Goal: Book appointment/travel/reservation

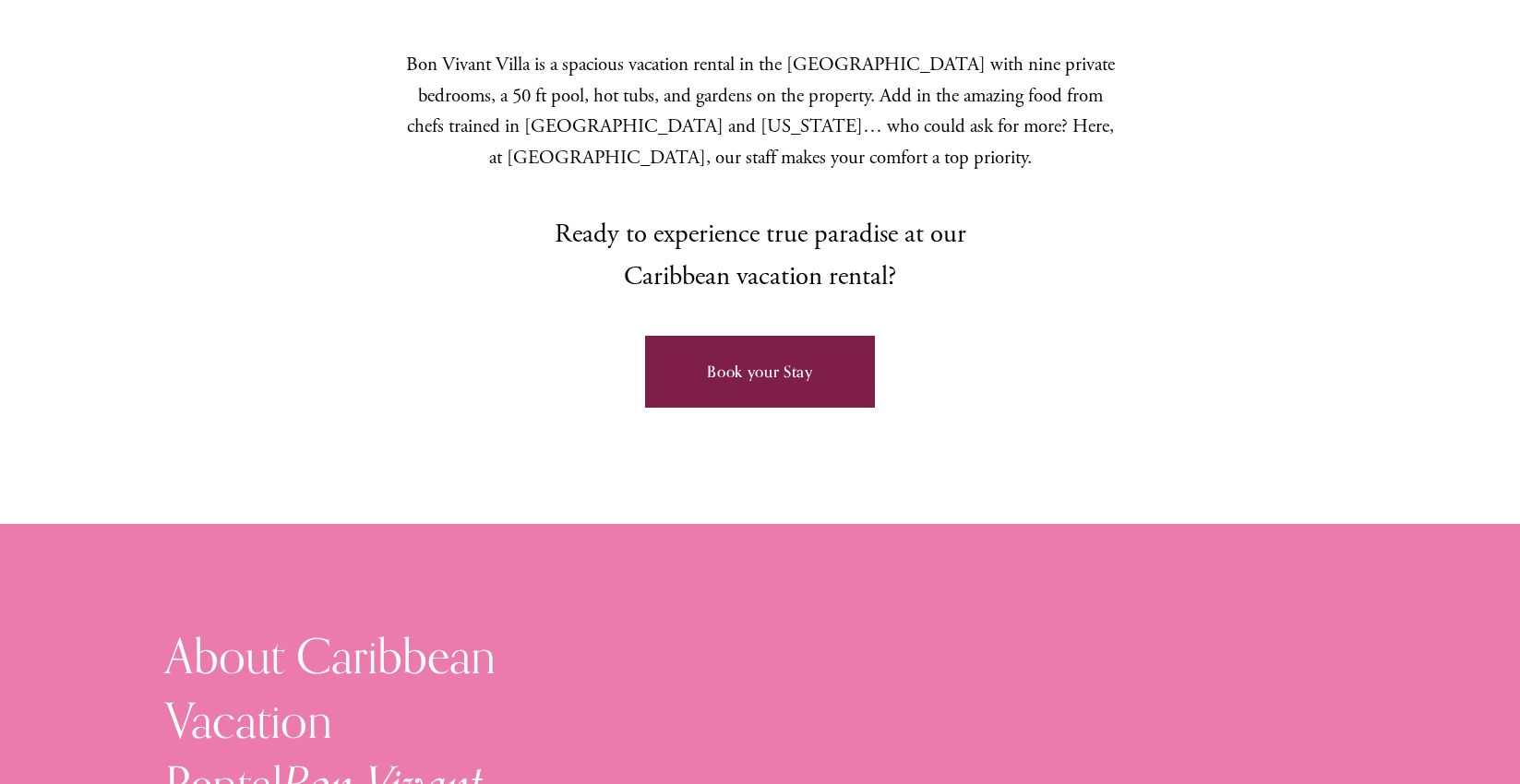
scroll to position [1091, 0]
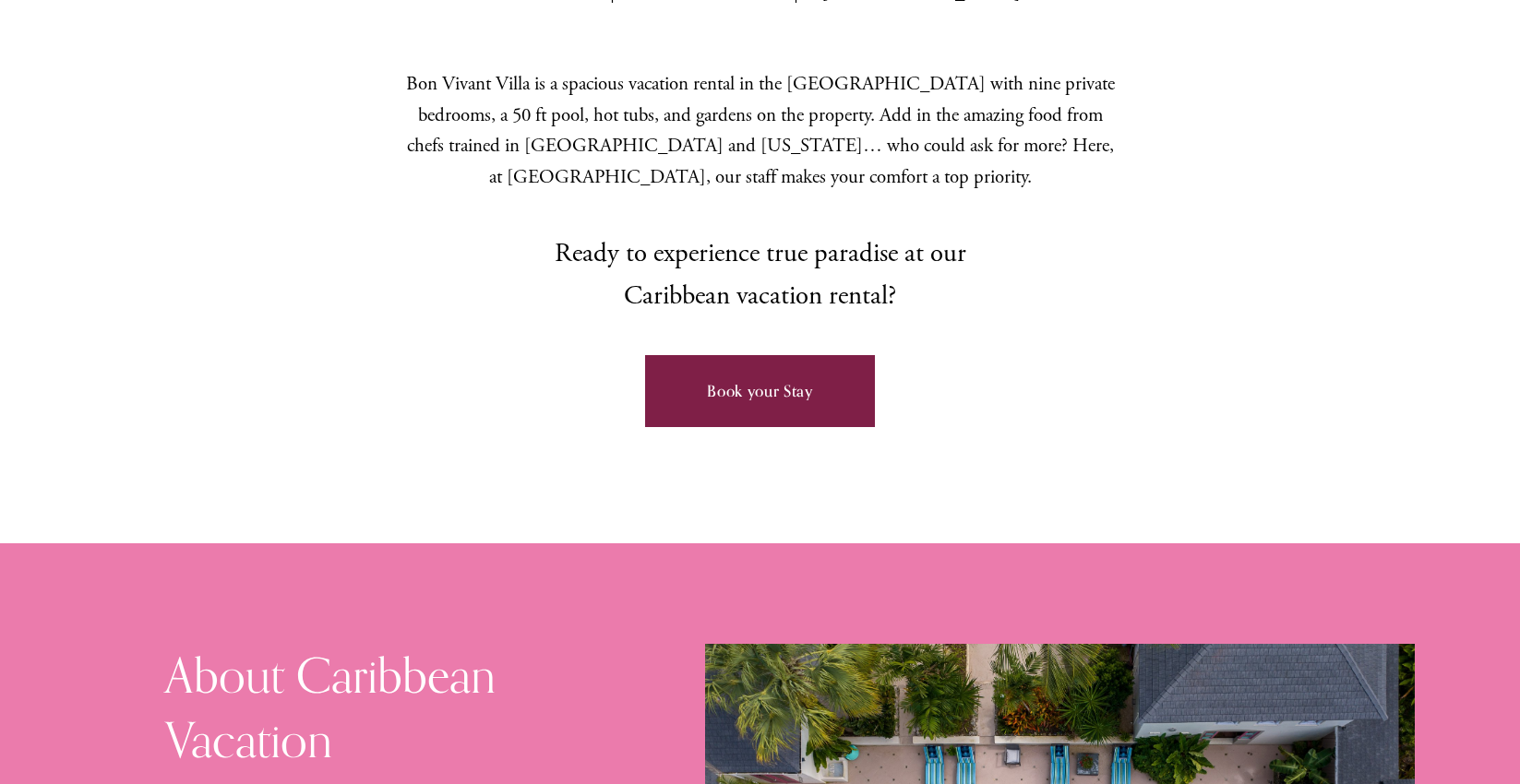
click at [741, 355] on link "Book your Stay" at bounding box center [760, 391] width 230 height 72
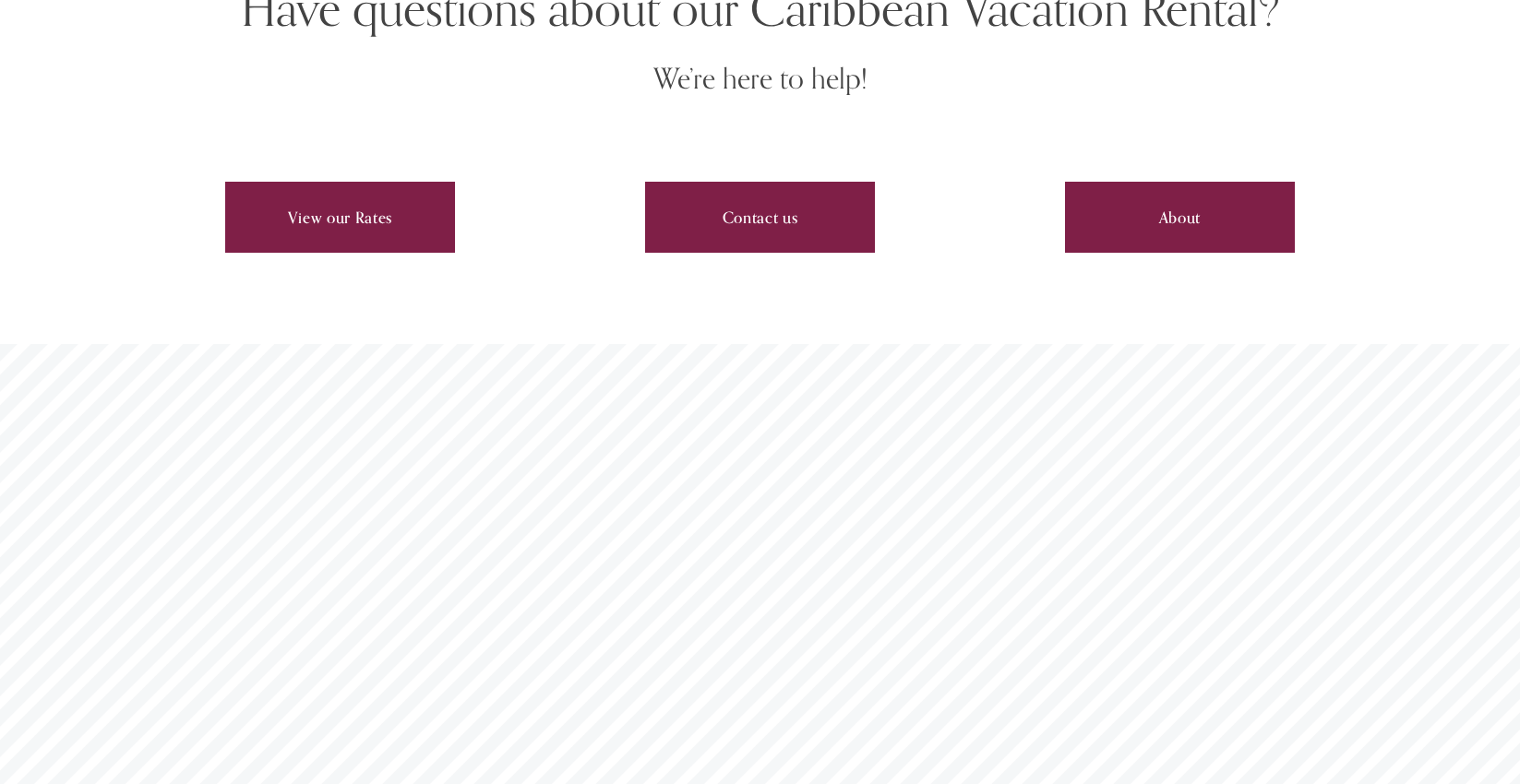
scroll to position [6277, 0]
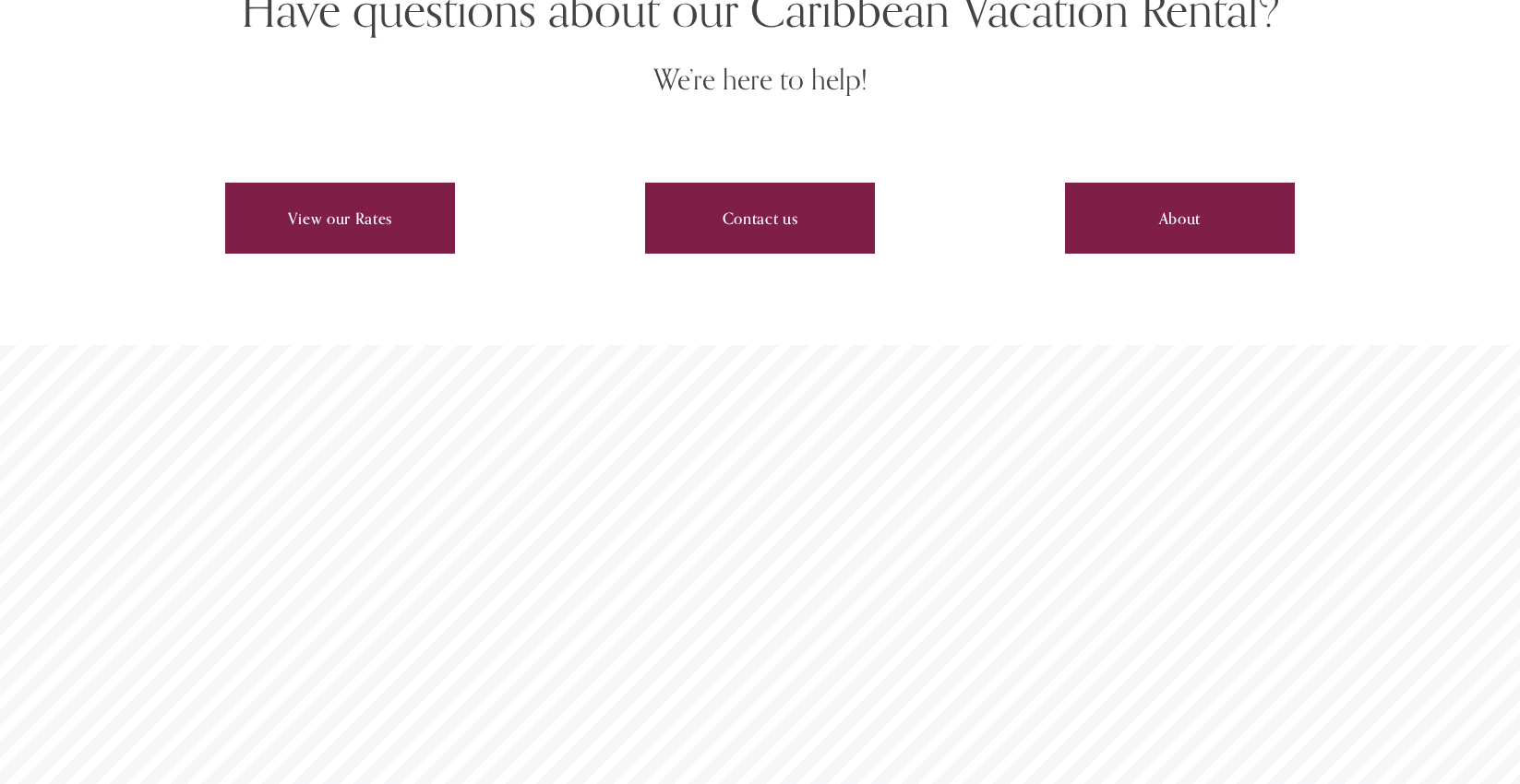
click at [334, 183] on link "View our Rates" at bounding box center [340, 218] width 230 height 72
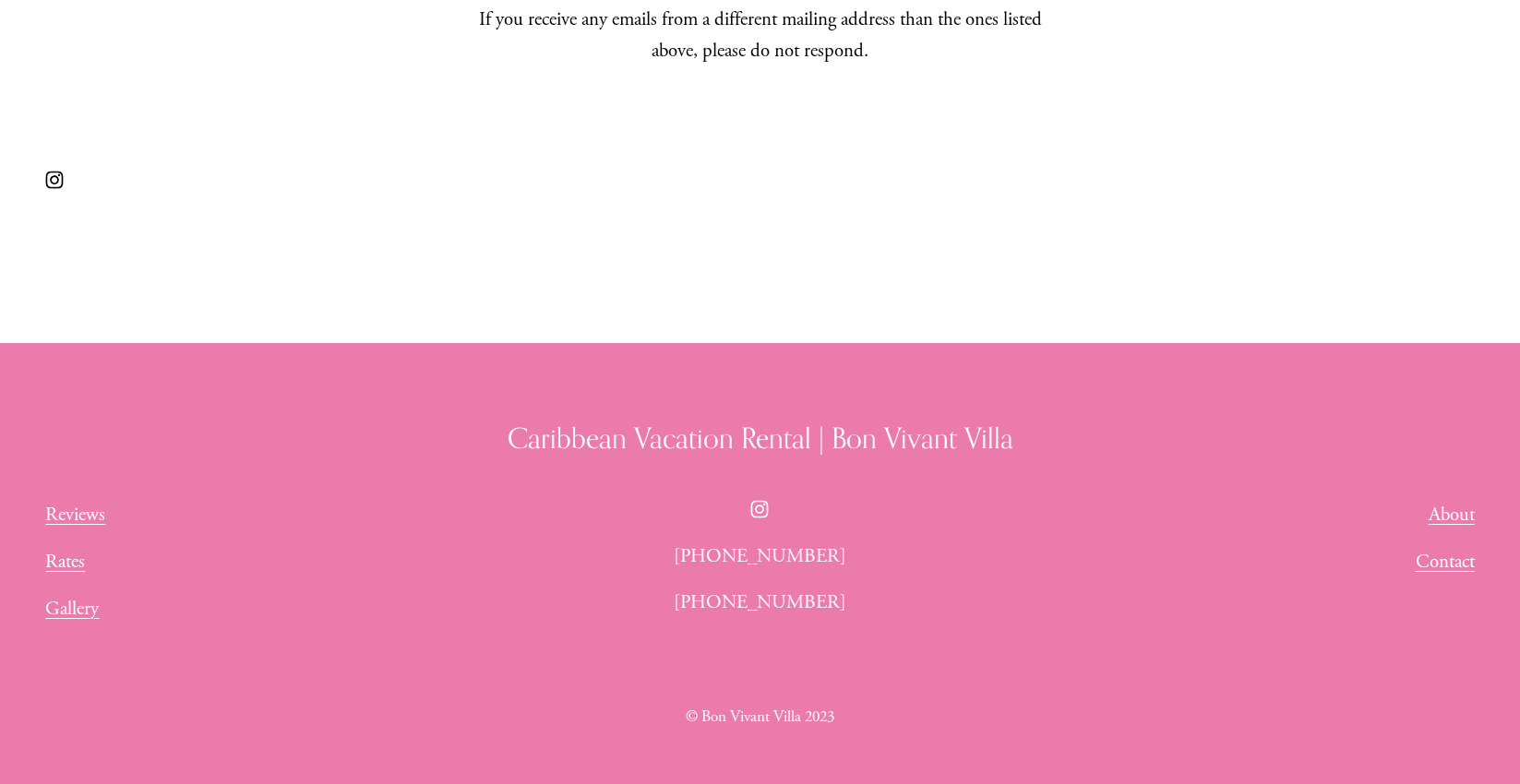
scroll to position [1284, 0]
